Goal: Task Accomplishment & Management: Complete application form

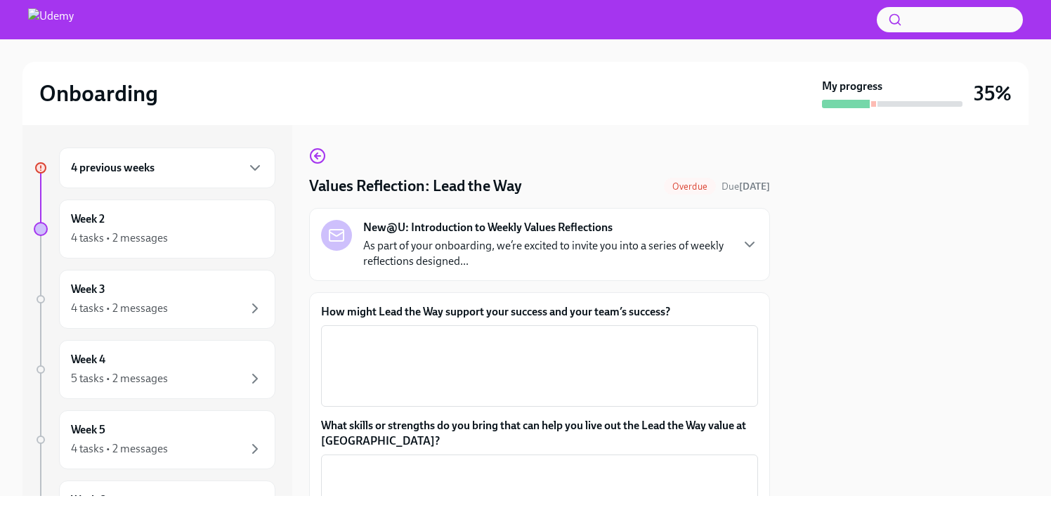
click at [730, 245] on div "New@U: Introduction to Weekly Values Reflections As part of your onboarding, we…" at bounding box center [539, 244] width 437 height 49
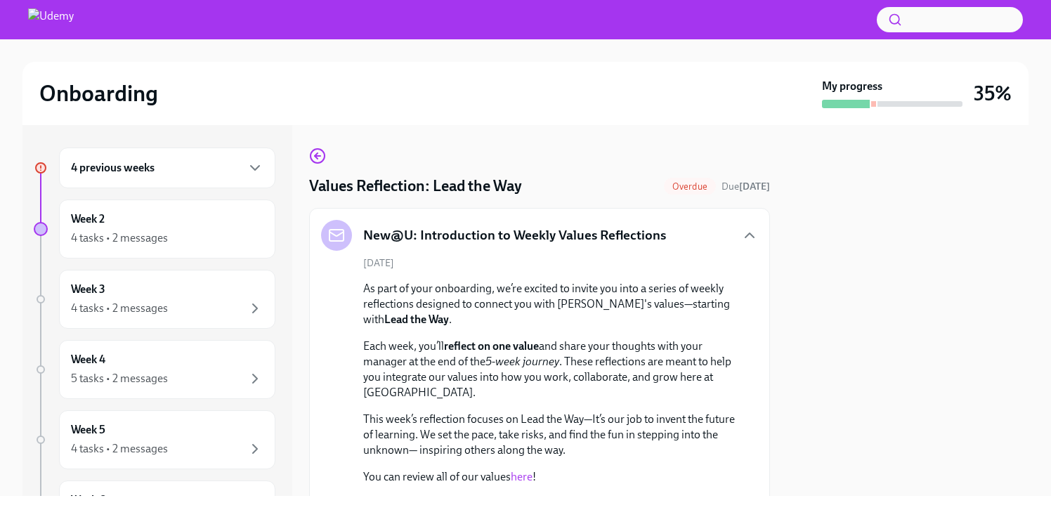
click at [564, 368] on p "Each week, you’ll reflect on one value and share your thoughts with your manage…" at bounding box center [549, 370] width 372 height 62
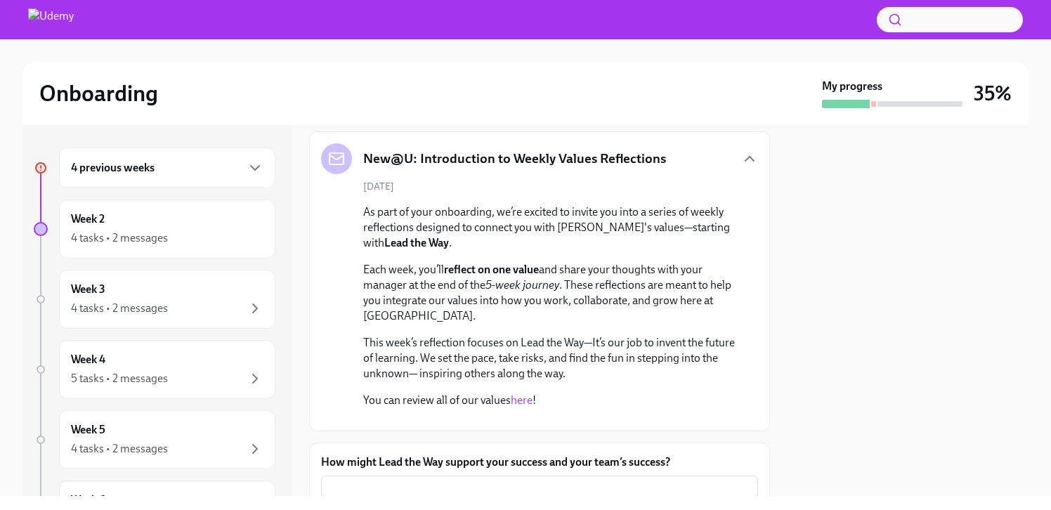
scroll to position [108, 0]
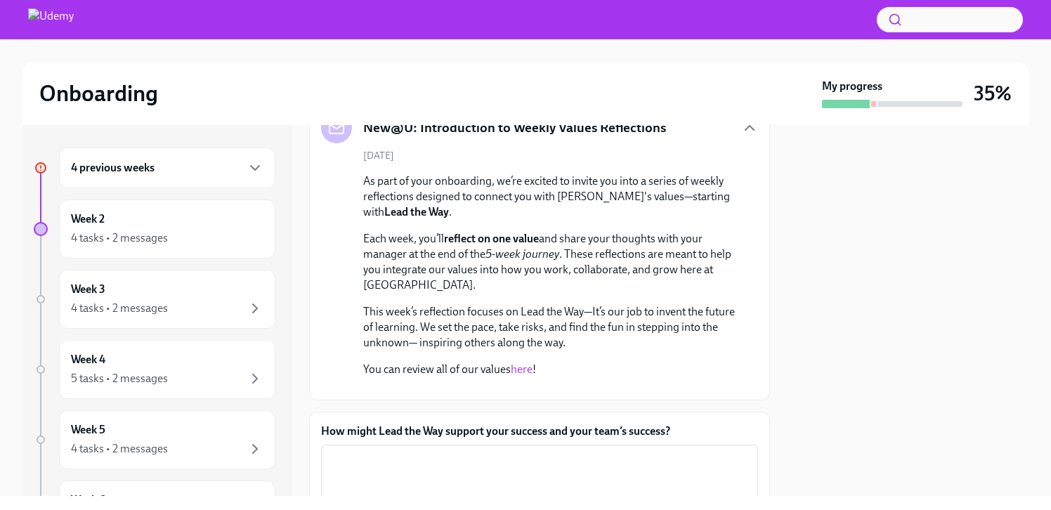
click at [525, 372] on link "here" at bounding box center [522, 369] width 22 height 13
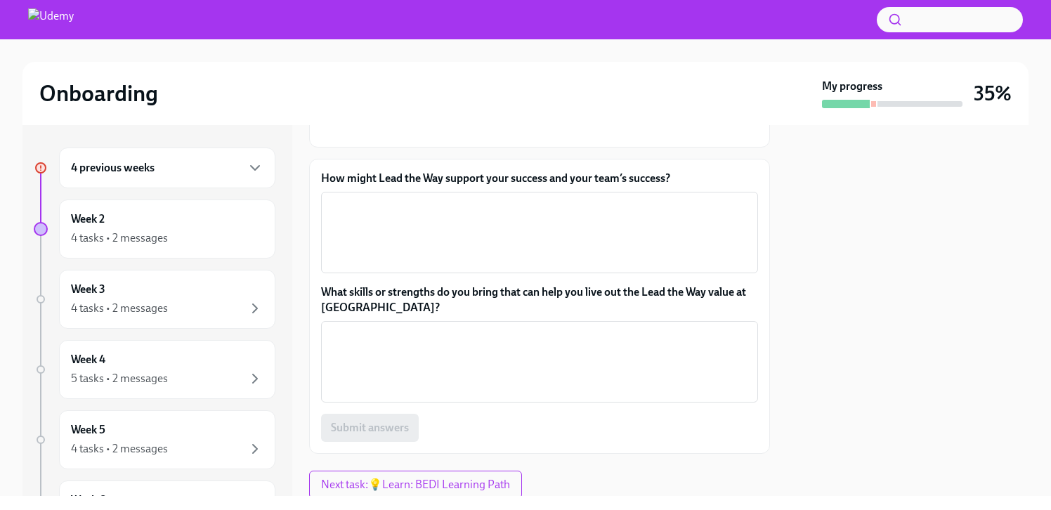
scroll to position [367, 0]
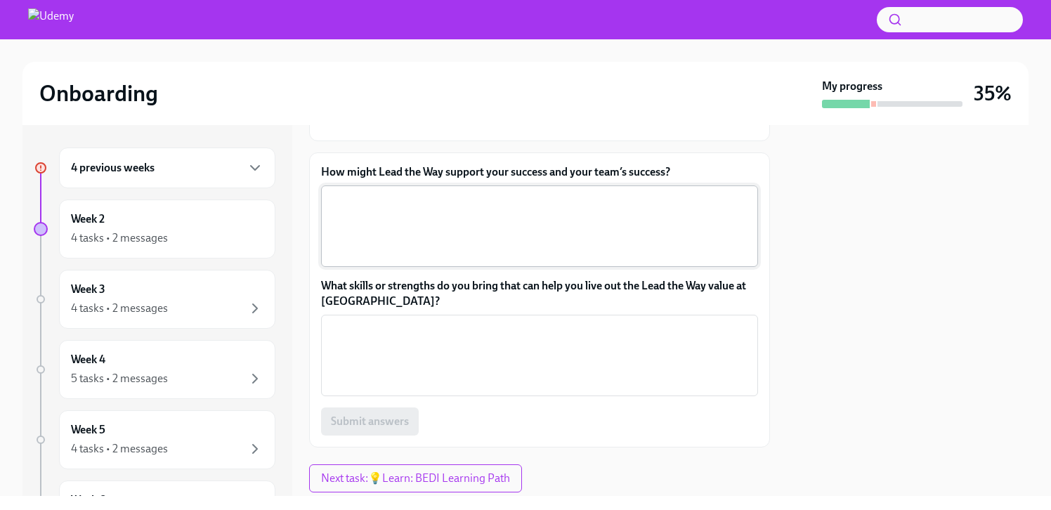
click at [488, 260] on textarea "How might Lead the Way support your success and your team’s success?" at bounding box center [540, 226] width 420 height 67
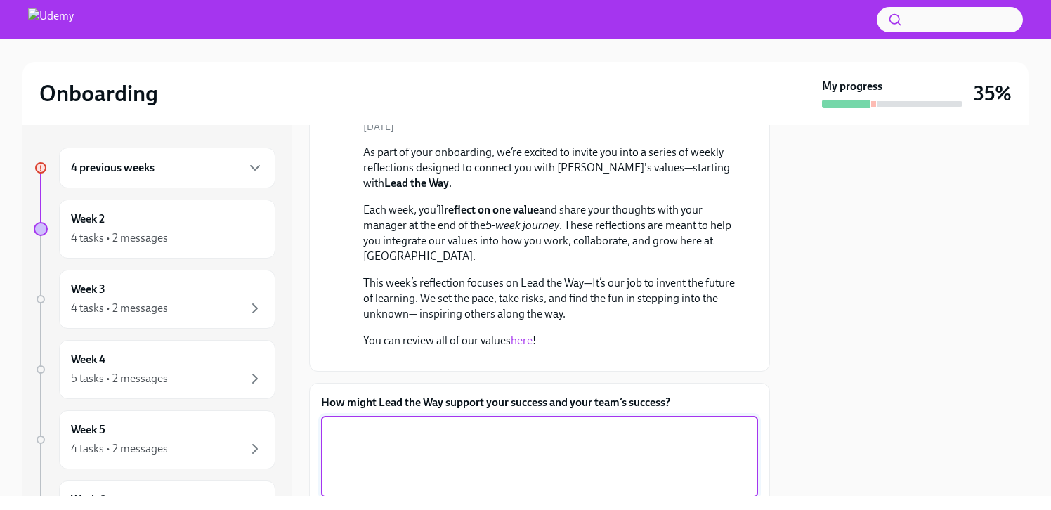
scroll to position [135, 0]
click at [519, 343] on link "here" at bounding box center [522, 341] width 22 height 13
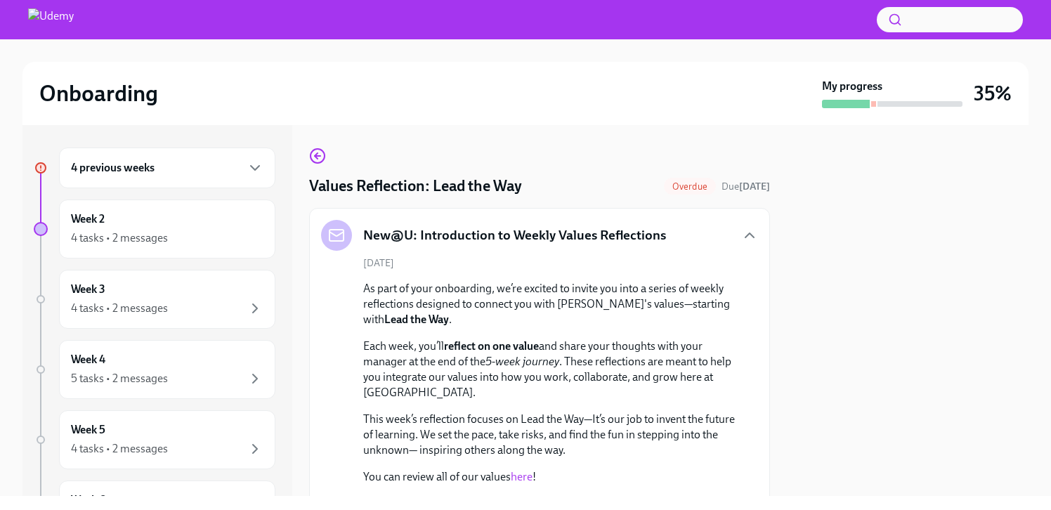
scroll to position [549, 0]
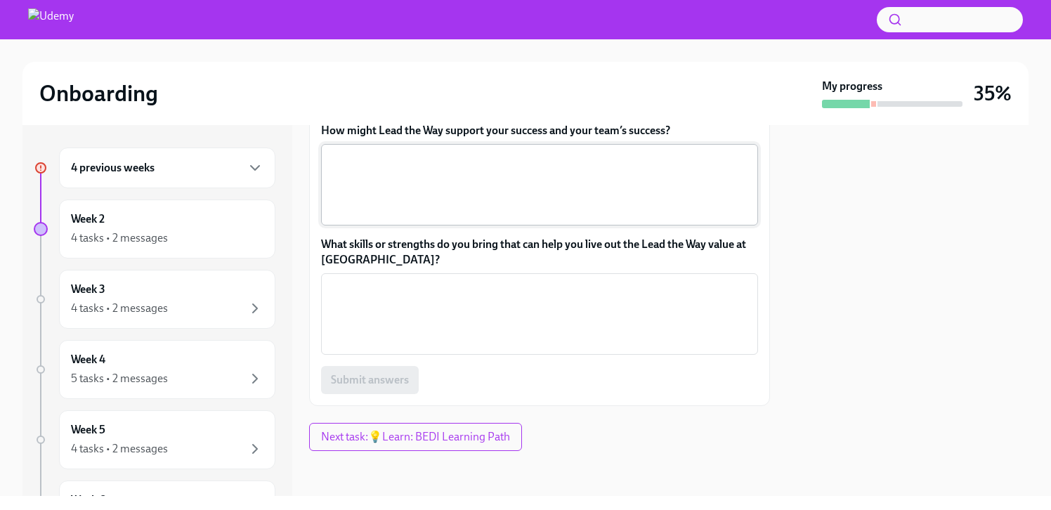
click at [446, 176] on textarea "How might Lead the Way support your success and your team’s success?" at bounding box center [540, 184] width 420 height 67
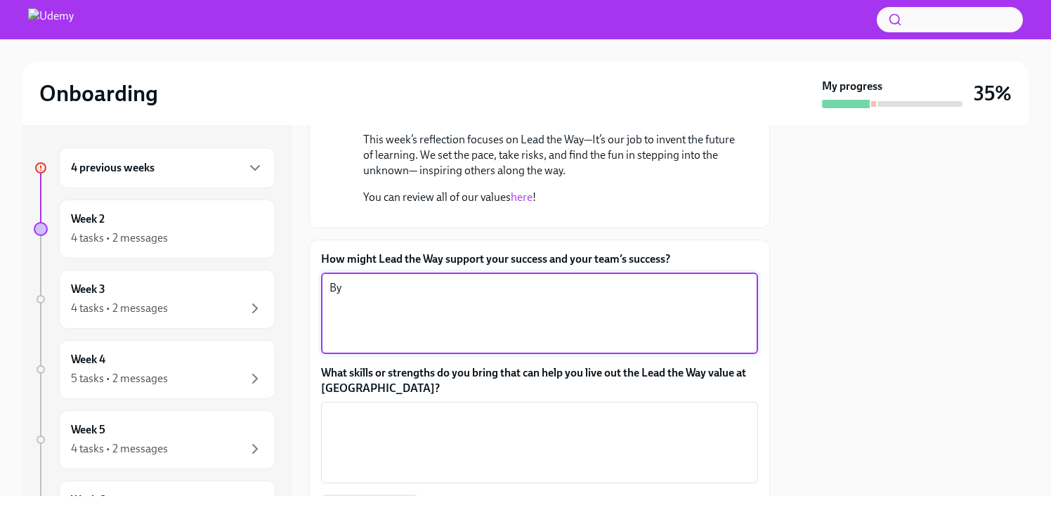
scroll to position [276, 0]
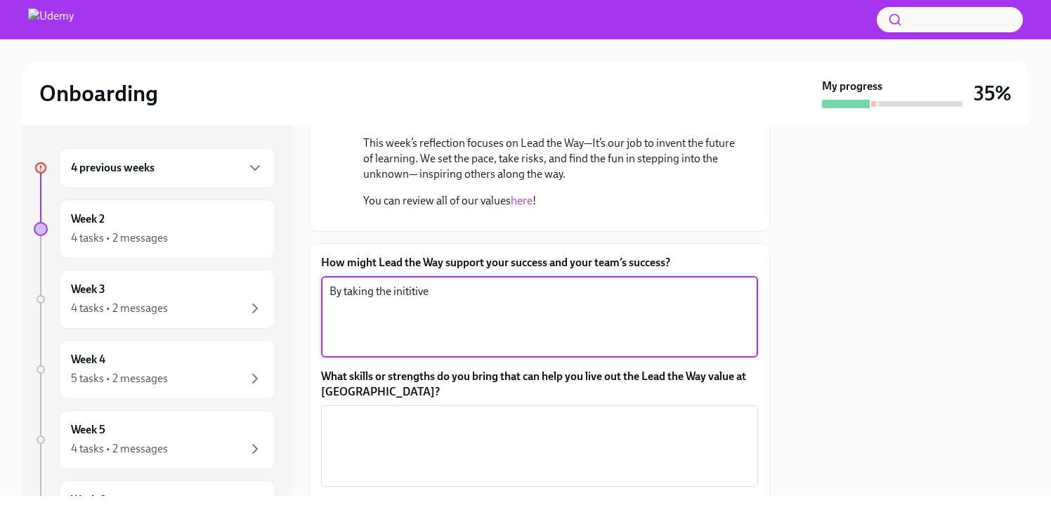
click at [419, 351] on textarea "By taking the inititive" at bounding box center [540, 316] width 420 height 67
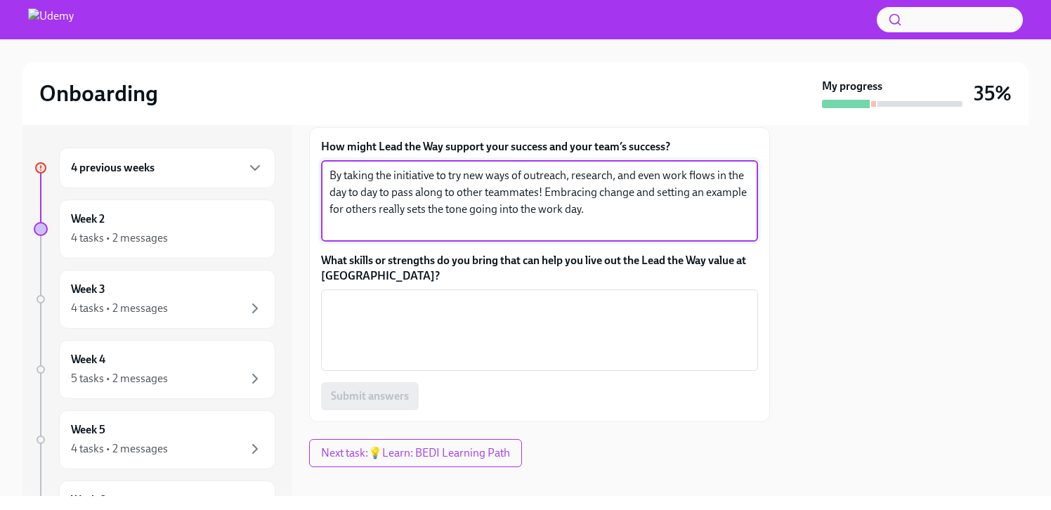
scroll to position [399, 0]
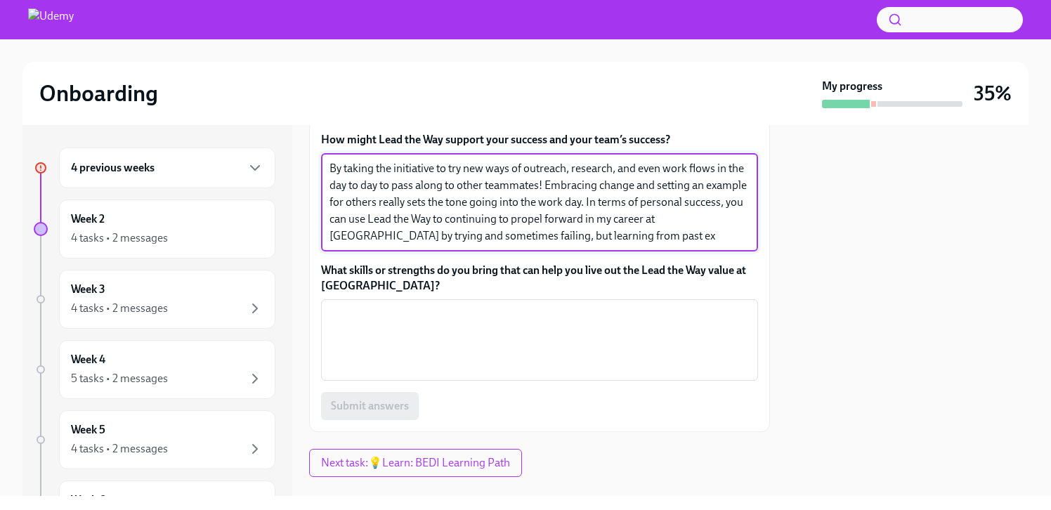
drag, startPoint x: 653, startPoint y: 380, endPoint x: 627, endPoint y: 344, distance: 44.7
click at [627, 245] on textarea "By taking the initiative to try new ways of outreach, research, and even work f…" at bounding box center [540, 202] width 420 height 84
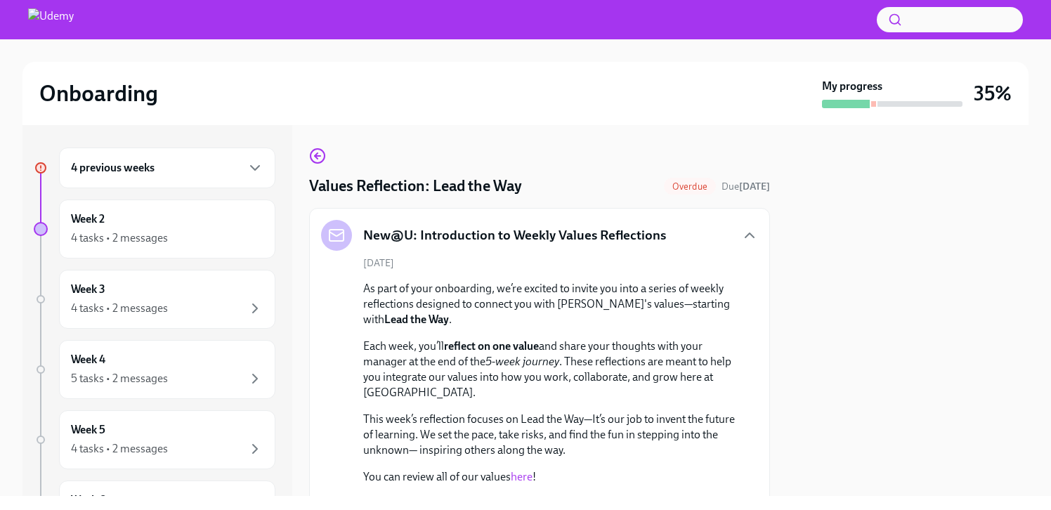
scroll to position [283, 0]
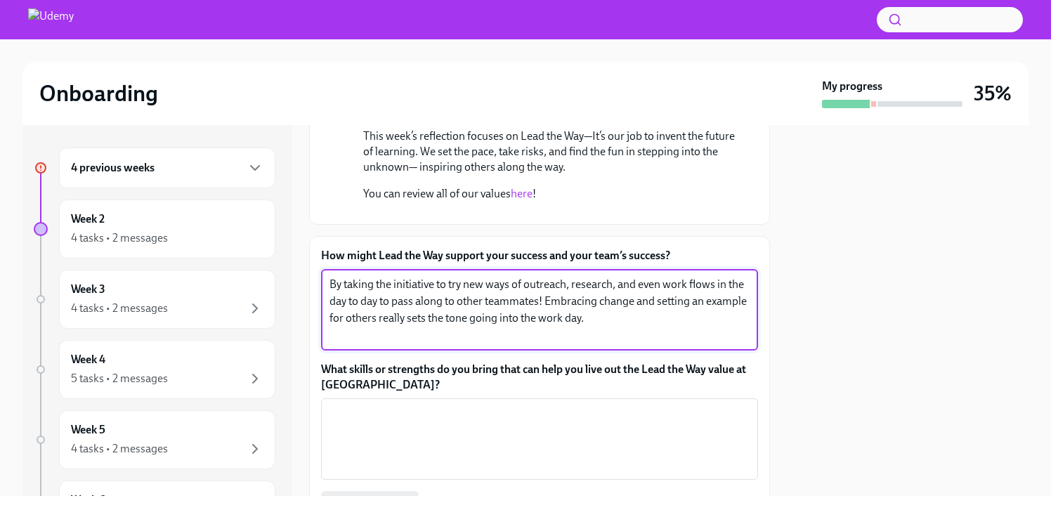
click at [654, 344] on textarea "By taking the initiative to try new ways of outreach, research, and even work f…" at bounding box center [540, 309] width 420 height 67
type textarea "By taking the initiative to try new ways of outreach, research, and even work f…"
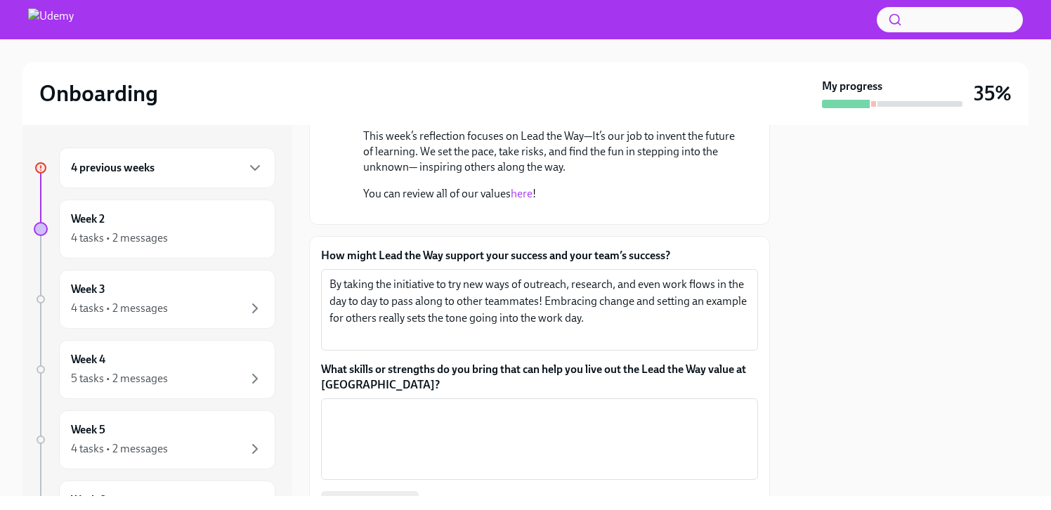
click at [939, 356] on div at bounding box center [908, 310] width 242 height 371
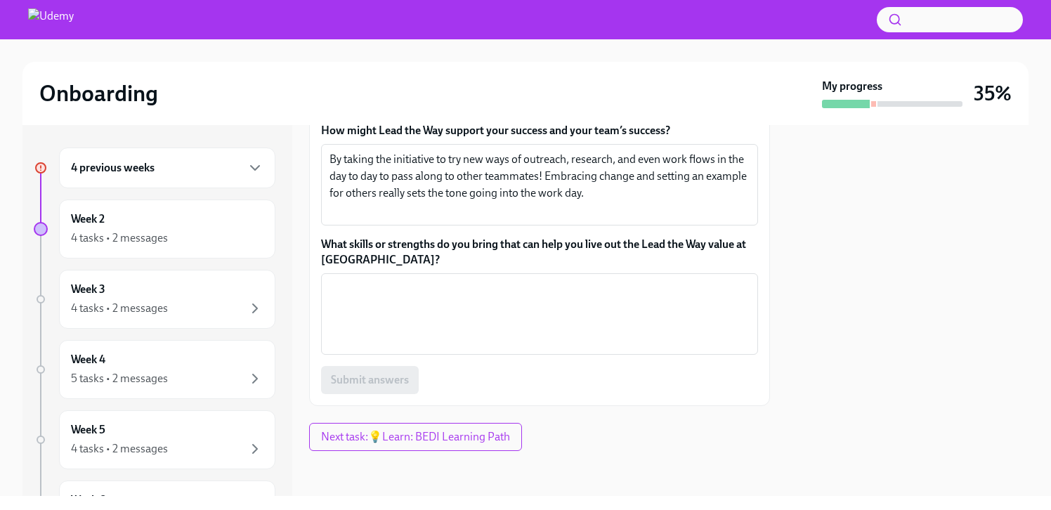
scroll to position [505, 0]
click at [473, 339] on textarea "What skills or strengths do you bring that can help you live out the Lead the W…" at bounding box center [540, 313] width 420 height 67
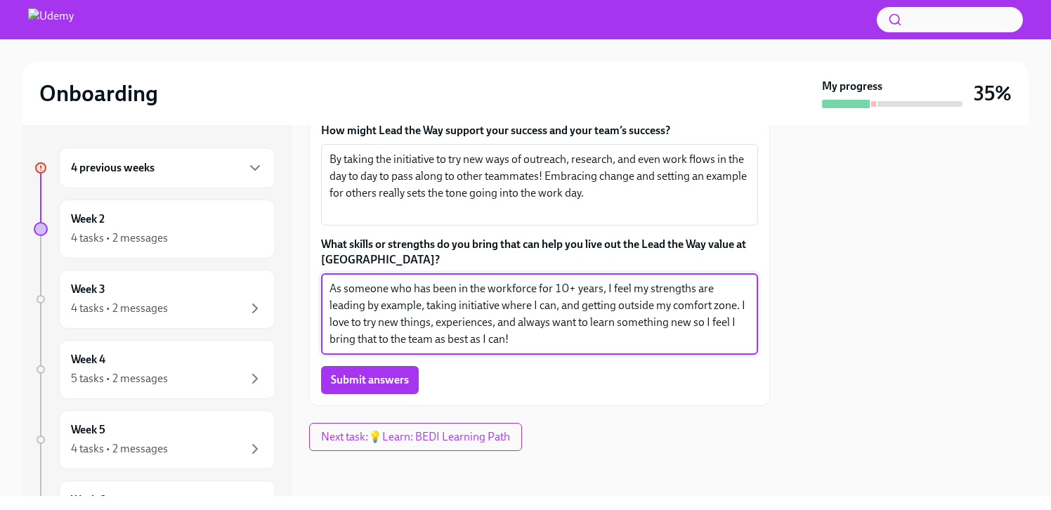
scroll to position [549, 0]
type textarea "As someone who has been in the workforce for 10+ years, I feel my strengths are…"
click at [382, 378] on span "Submit answers" at bounding box center [370, 380] width 78 height 14
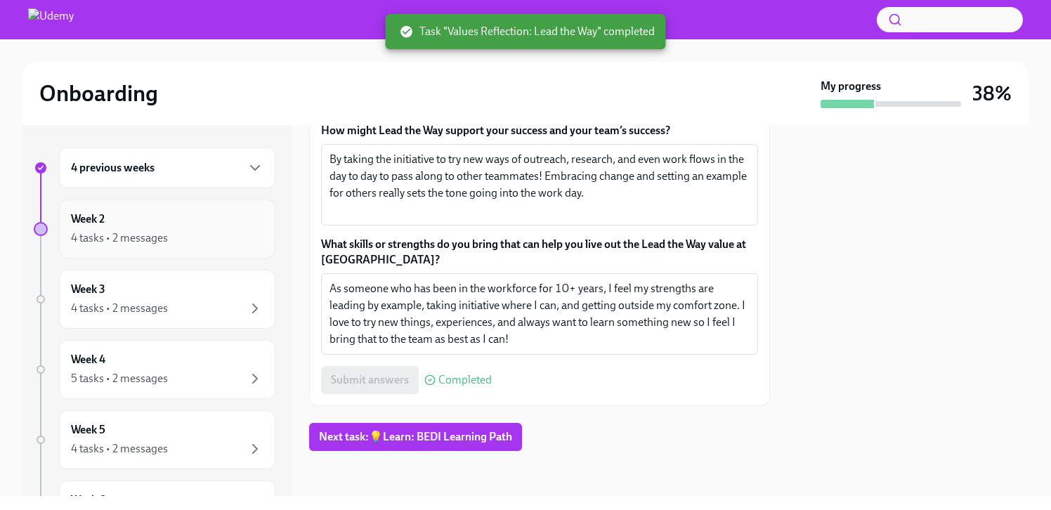
click at [137, 231] on div "4 tasks • 2 messages" at bounding box center [119, 237] width 97 height 15
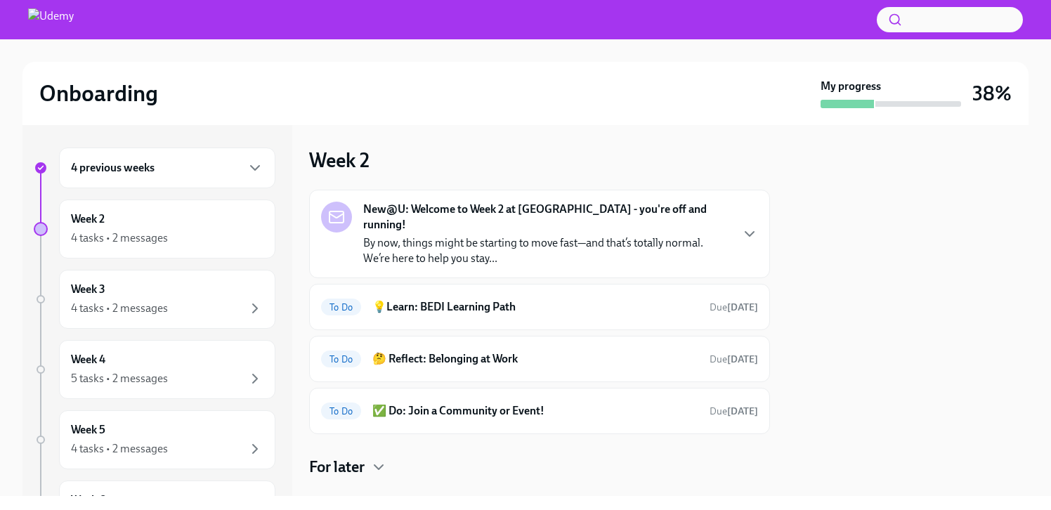
click at [533, 212] on strong "New@U: Welcome to Week 2 at [GEOGRAPHIC_DATA] - you're off and running!" at bounding box center [546, 217] width 367 height 31
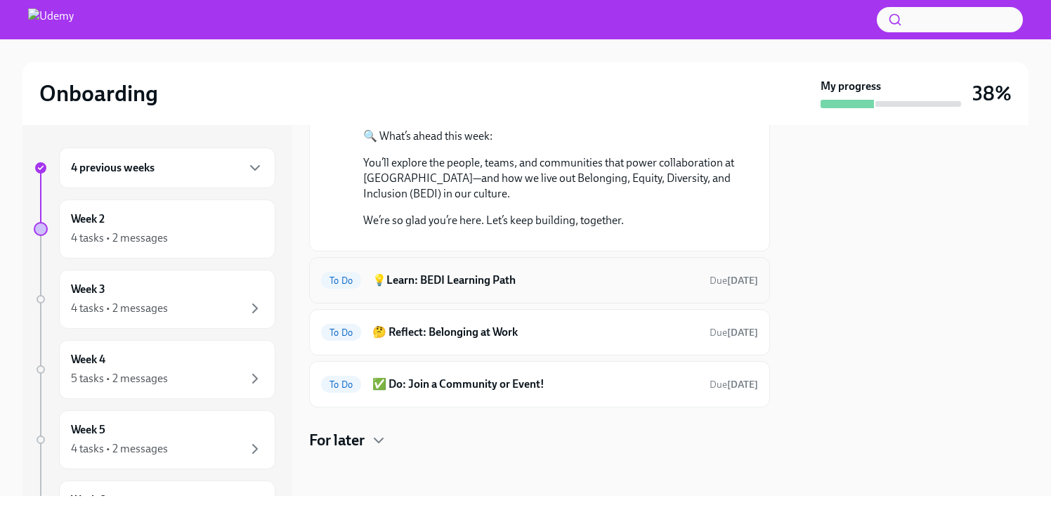
scroll to position [567, 0]
click at [727, 282] on strong "[DATE]" at bounding box center [742, 281] width 31 height 12
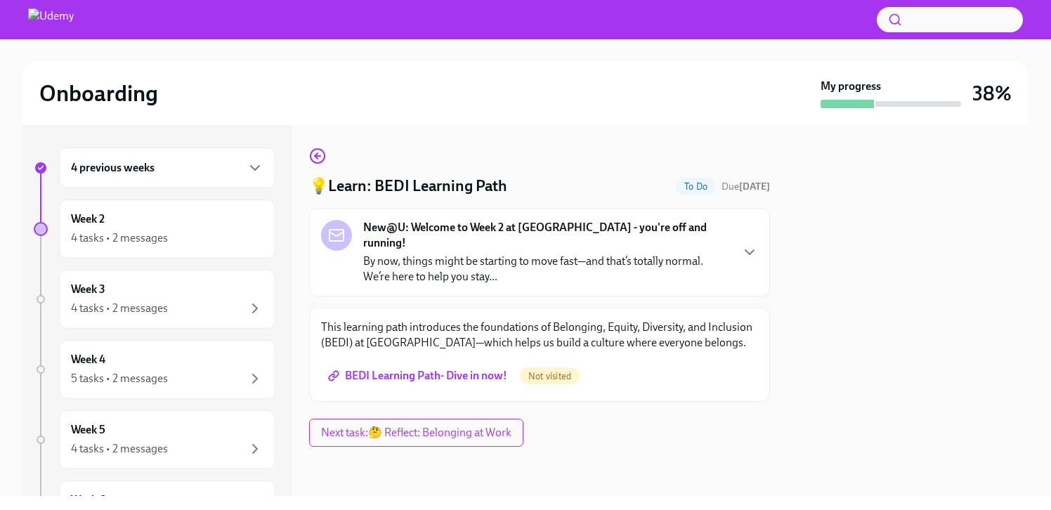
click at [467, 369] on span "BEDI Learning Path- Dive in now!" at bounding box center [419, 376] width 176 height 14
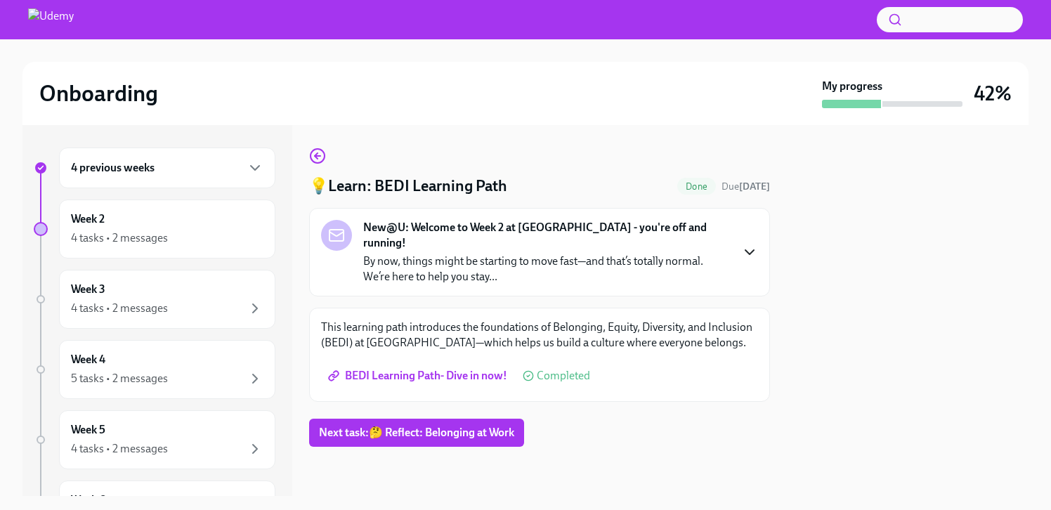
click at [747, 246] on icon "button" at bounding box center [749, 252] width 17 height 17
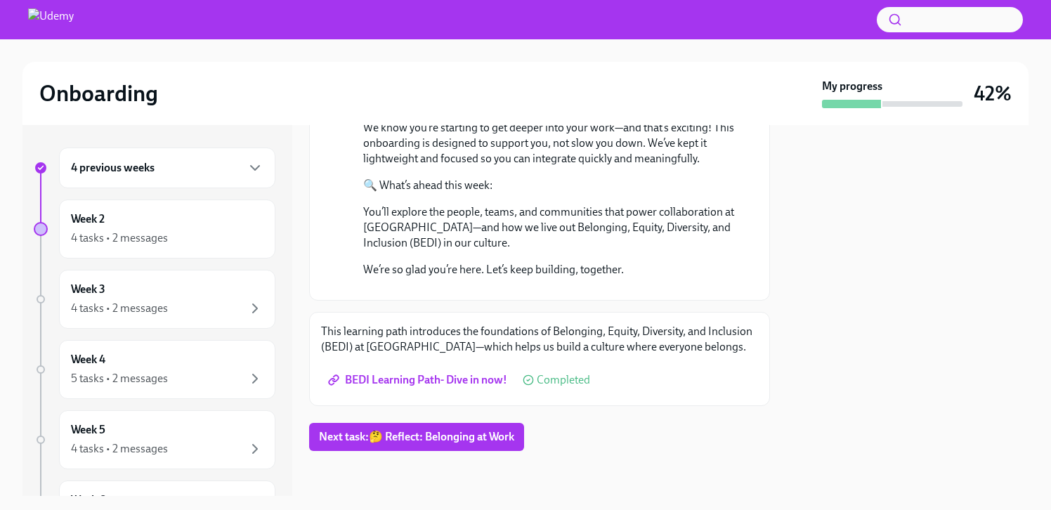
scroll to position [537, 0]
click at [478, 435] on span "Next task : 🤔 Reflect: Belonging at Work" at bounding box center [416, 437] width 195 height 14
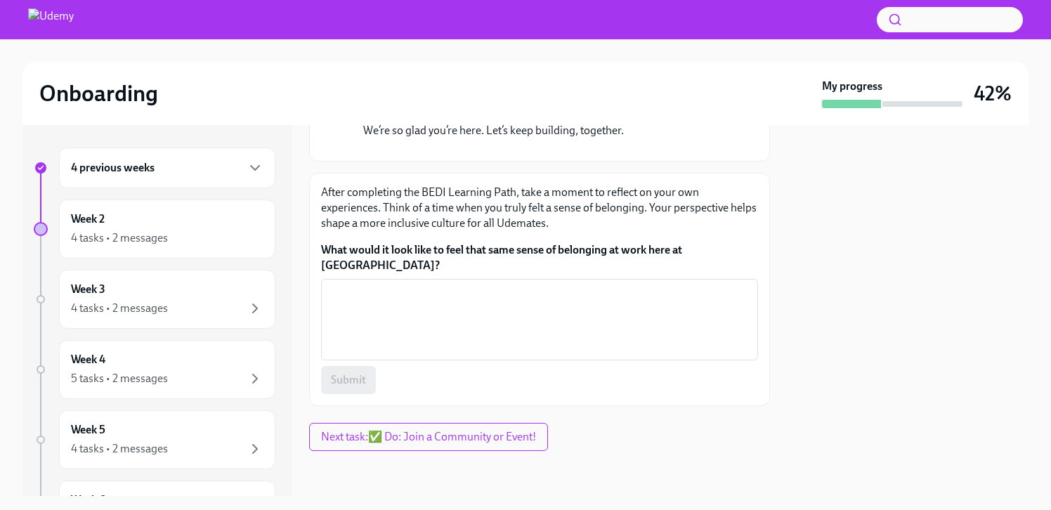
scroll to position [660, 0]
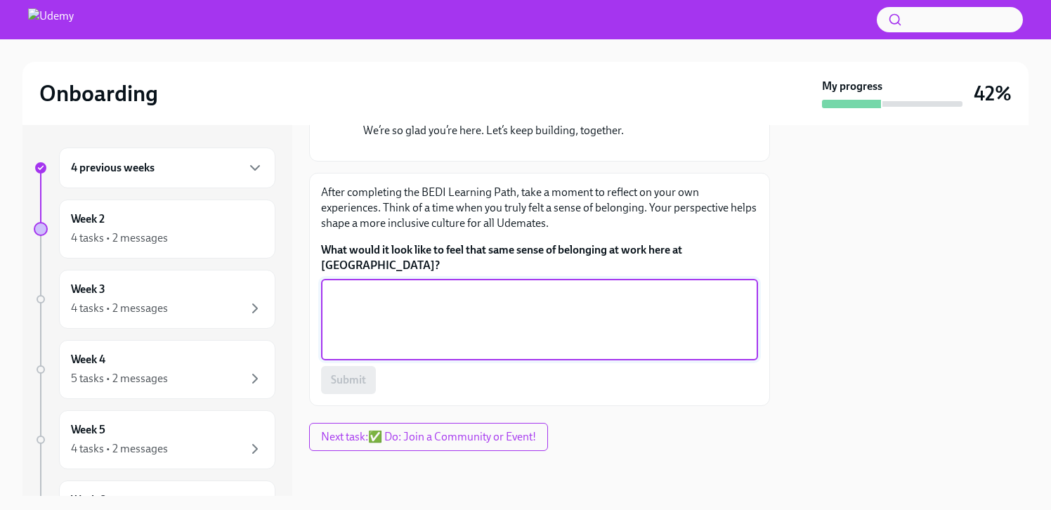
click at [536, 324] on textarea "What would it look like to feel that same sense of belonging at work here at [G…" at bounding box center [540, 319] width 420 height 67
type textarea "P"
type textarea "o"
type textarea "C"
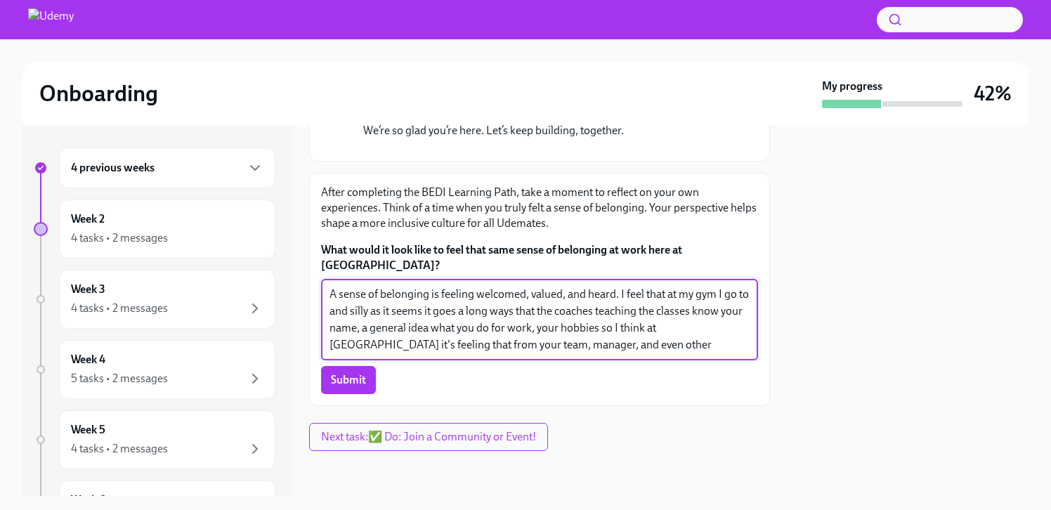
type textarea "A sense of belonging is feeling welcomed, valued, and heard. I feel that at my …"
click at [360, 386] on span "Submit" at bounding box center [348, 380] width 35 height 14
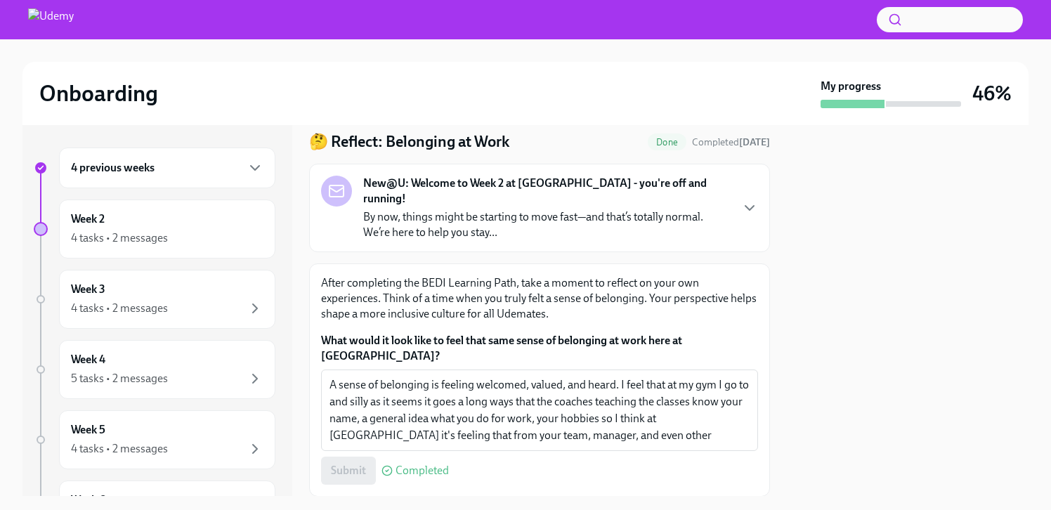
scroll to position [104, 0]
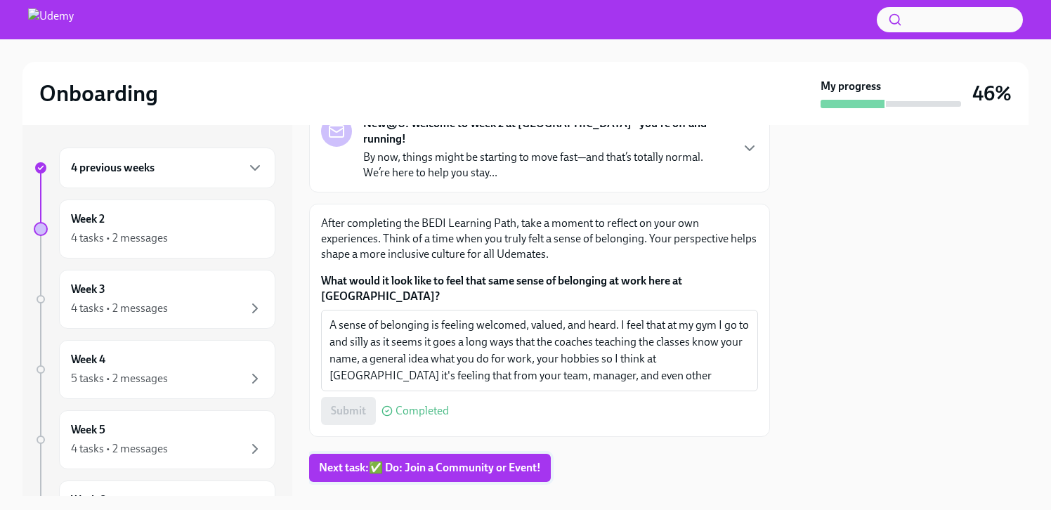
click at [502, 461] on span "Next task : ✅ Do: Join a Community or Event!" at bounding box center [430, 468] width 222 height 14
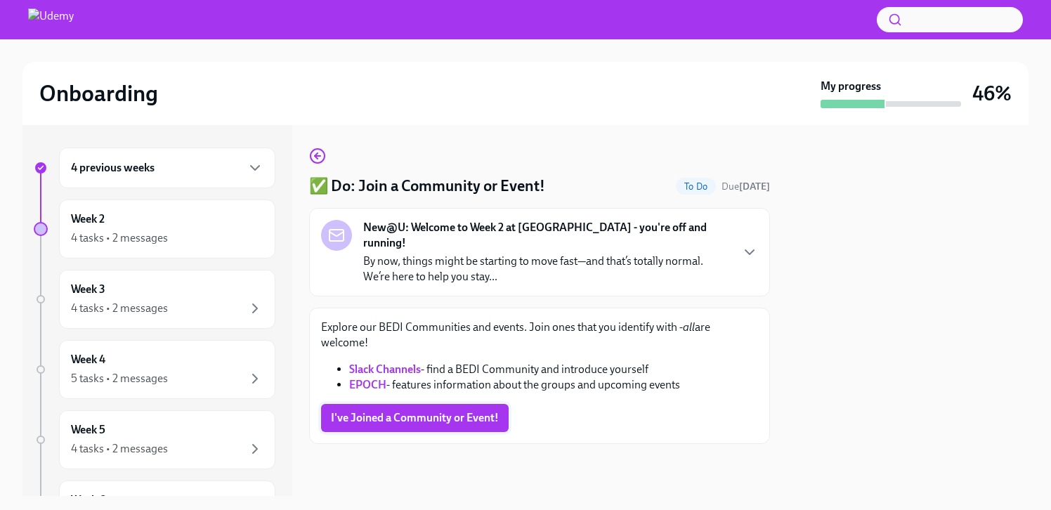
click at [454, 411] on span "I've Joined a Community or Event!" at bounding box center [415, 418] width 168 height 14
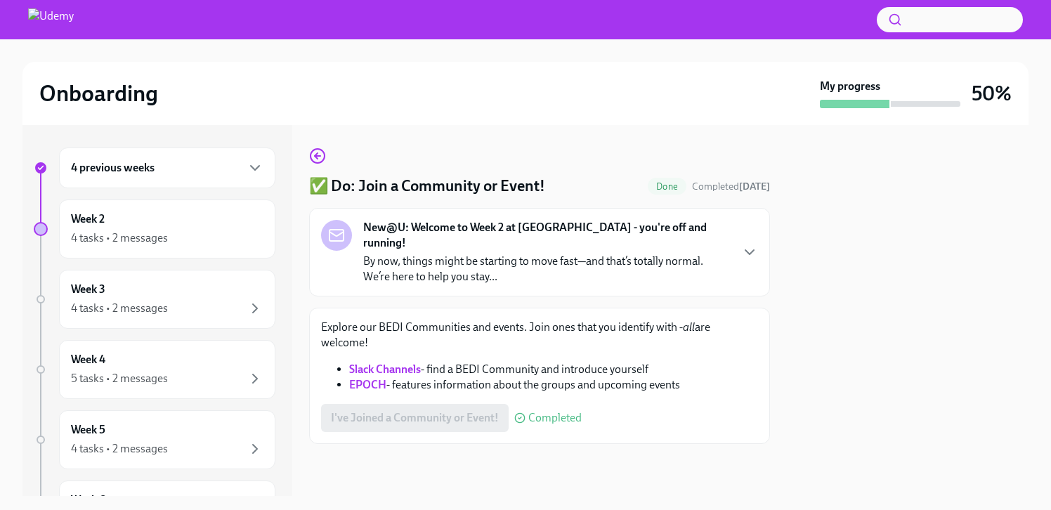
click at [753, 244] on icon "button" at bounding box center [749, 252] width 17 height 17
